Goal: Check status: Check status

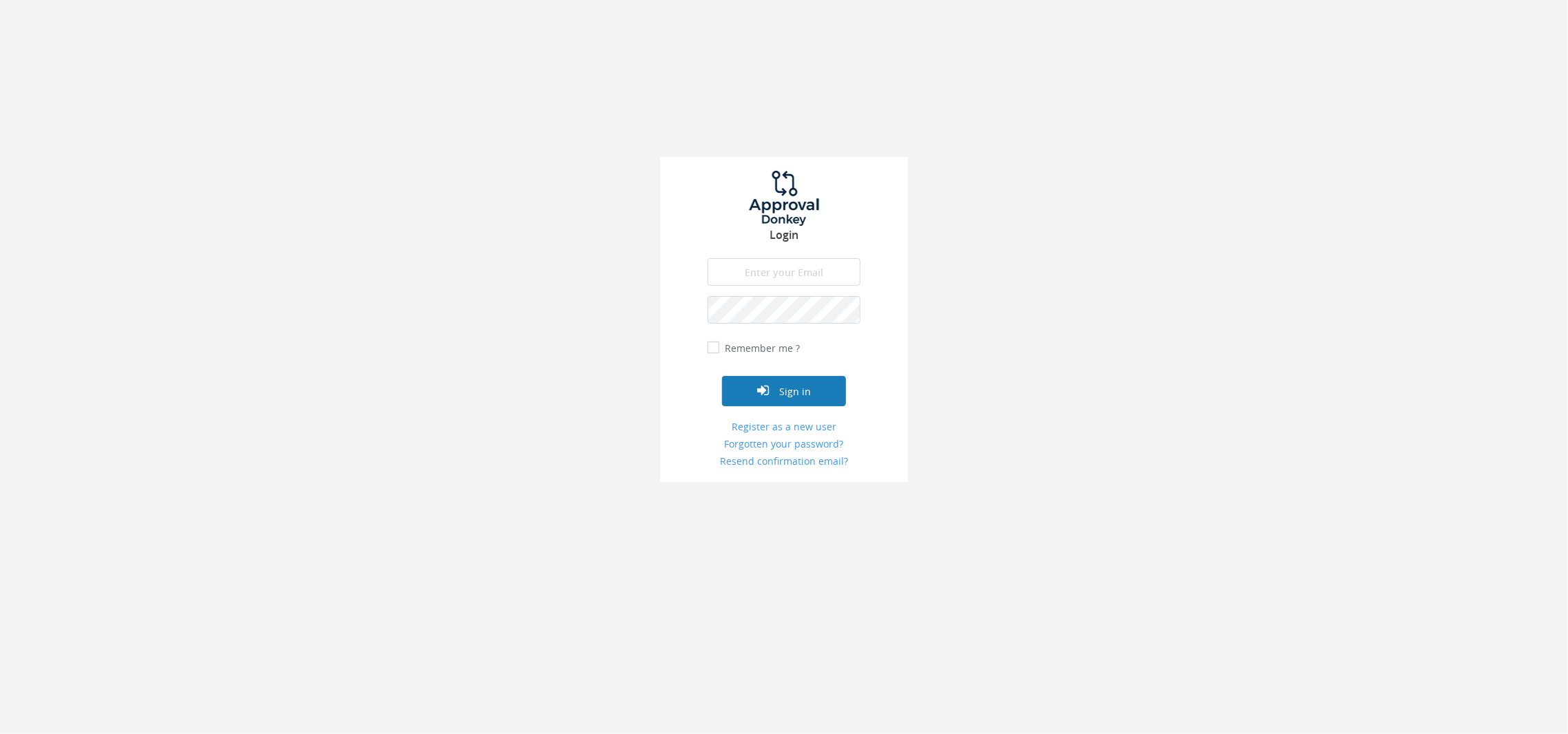
type input "[EMAIL_ADDRESS][DOMAIN_NAME]"
click at [781, 383] on button "Sign in" at bounding box center [783, 391] width 124 height 31
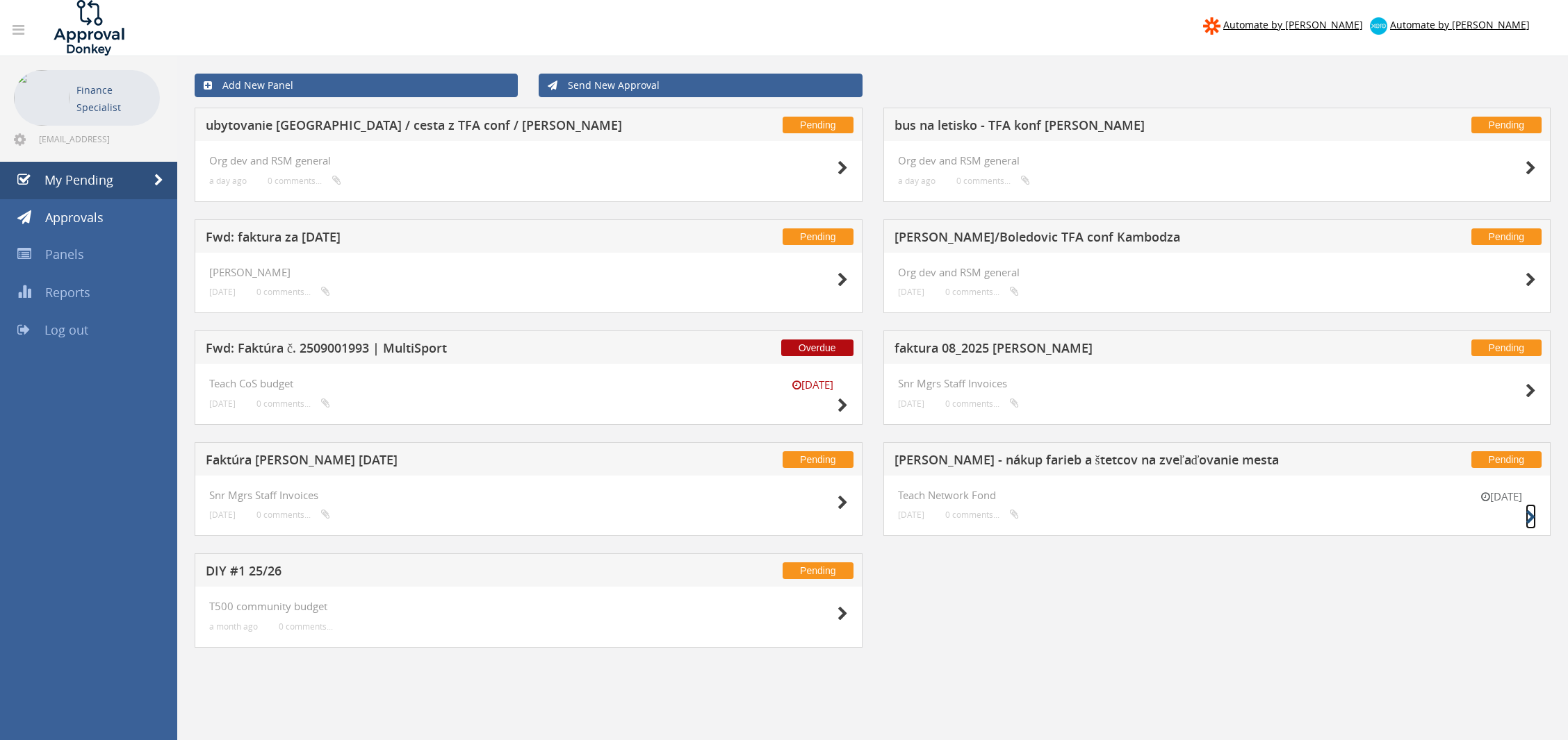
click at [1530, 521] on icon at bounding box center [1531, 518] width 10 height 15
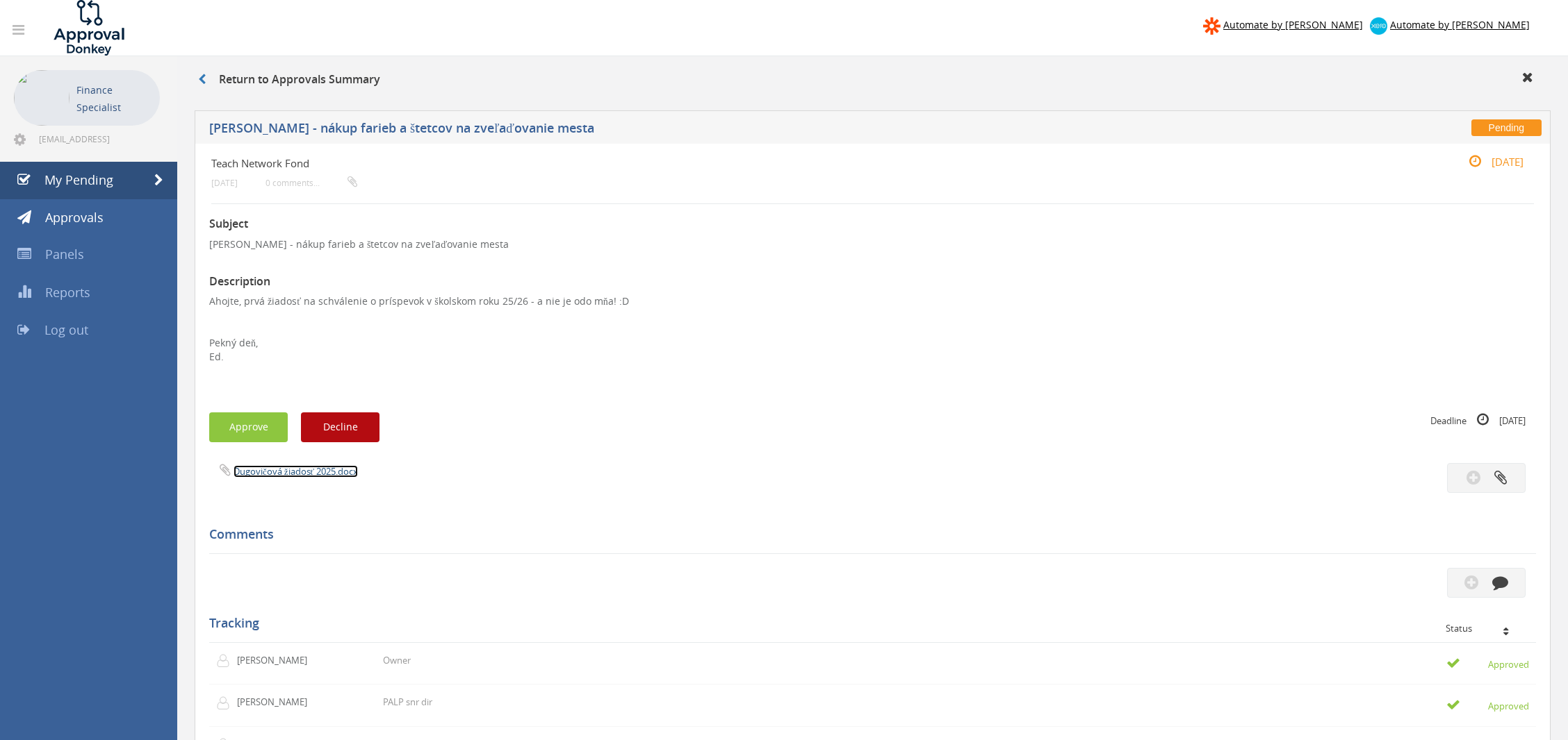
click at [264, 473] on link "Dugovičová žiadosť 2025.docx" at bounding box center [295, 471] width 125 height 12
click at [158, 176] on span at bounding box center [159, 180] width 9 height 12
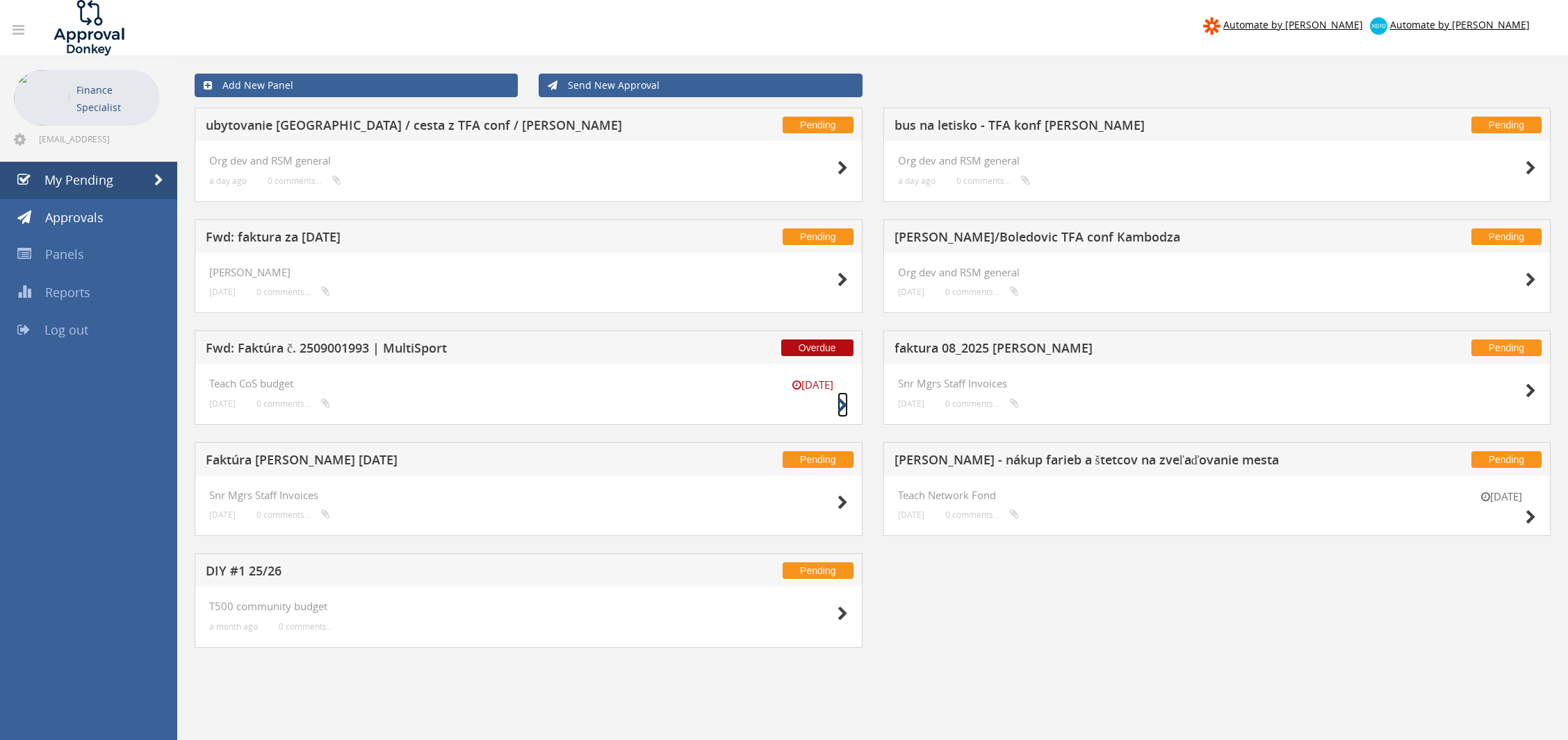
click at [838, 400] on icon at bounding box center [842, 407] width 10 height 15
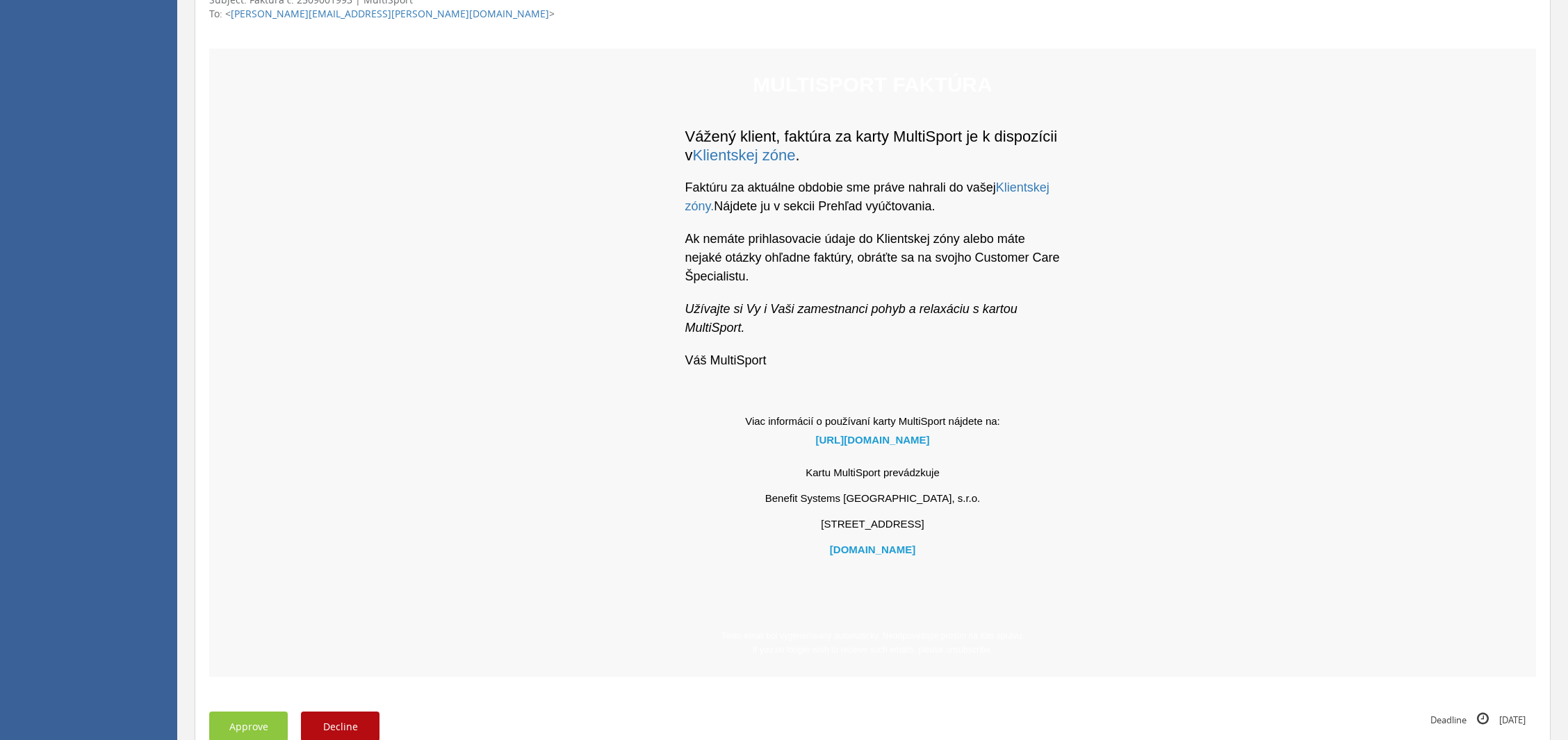
scroll to position [836, 0]
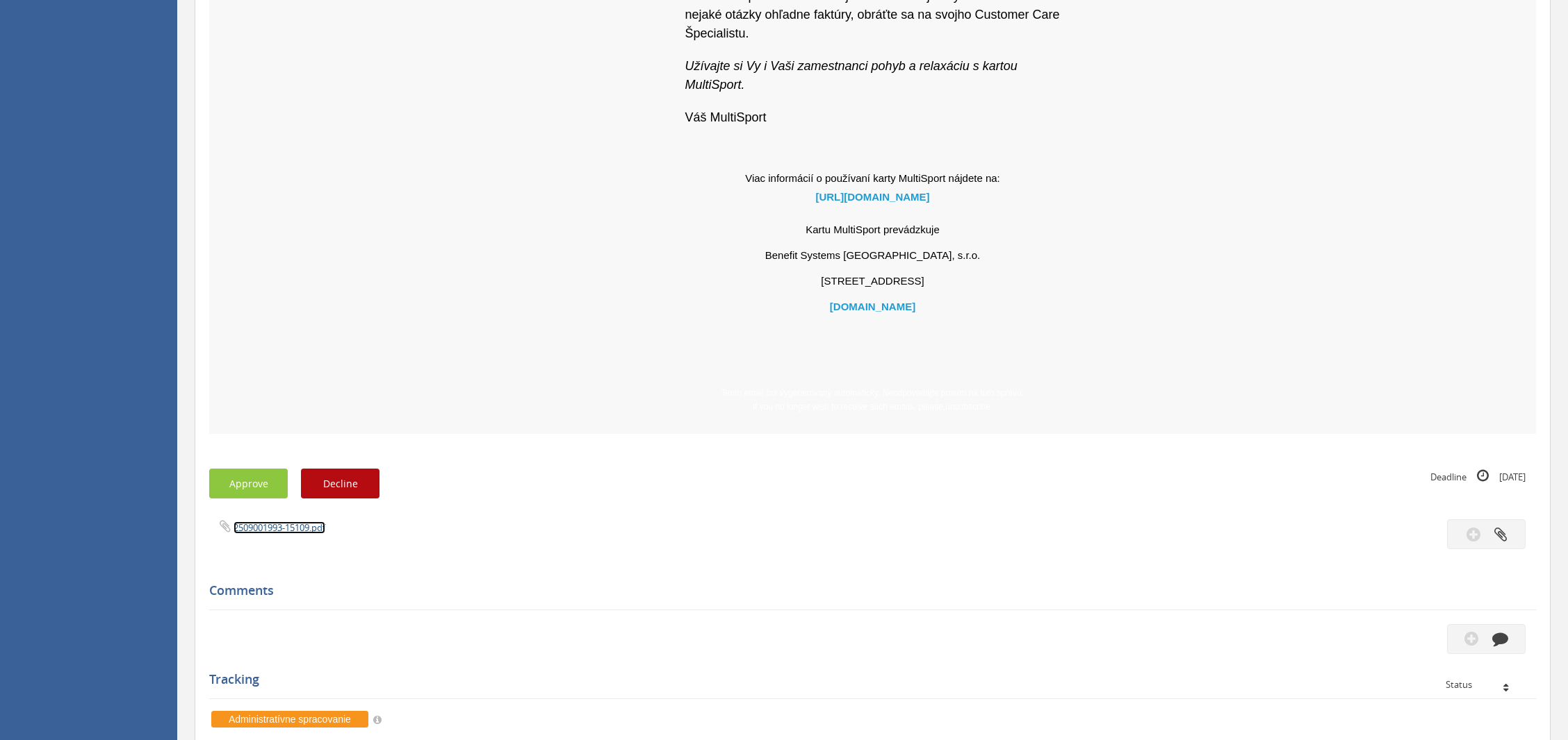
click at [276, 530] on link "2509001993-15109.pdf" at bounding box center [279, 527] width 92 height 12
click at [476, 297] on td "MULTISPORT faktúra Vážený klient, faktúra za karty MultiSport je k dispozícii v…" at bounding box center [872, 119] width 1326 height 629
